Goal: Browse casually: Explore the website without a specific task or goal

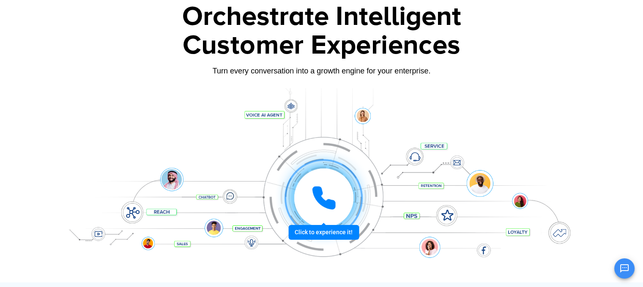
scroll to position [51, 0]
click at [328, 202] on icon at bounding box center [323, 197] width 21 height 21
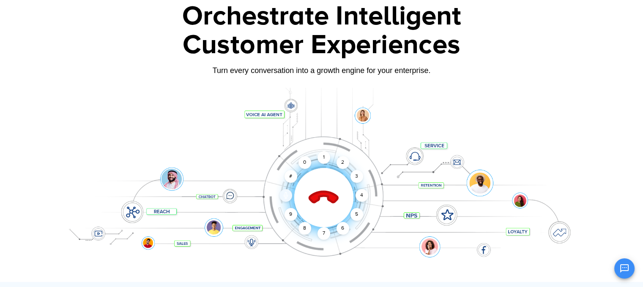
click at [285, 195] on icon at bounding box center [286, 195] width 2 height 4
click at [340, 159] on div "2" at bounding box center [342, 162] width 13 height 13
click at [356, 178] on div "3" at bounding box center [356, 176] width 13 height 13
click at [357, 213] on div "5" at bounding box center [356, 214] width 13 height 13
